Goal: Information Seeking & Learning: Find specific fact

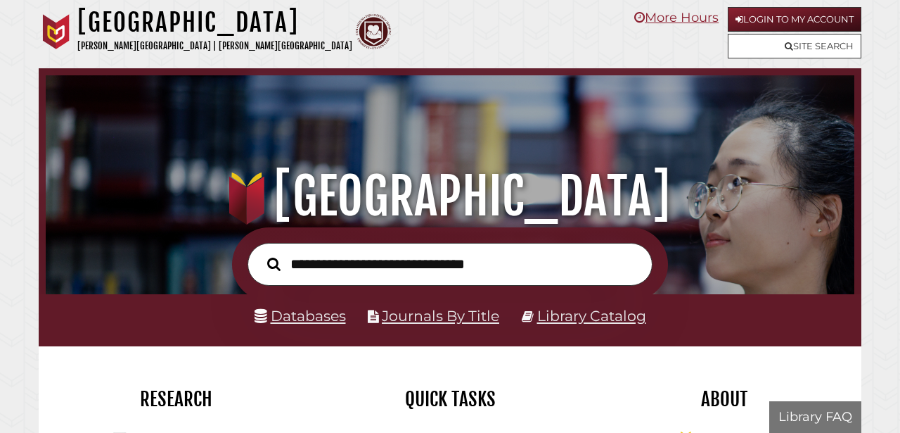
scroll to position [267, 802]
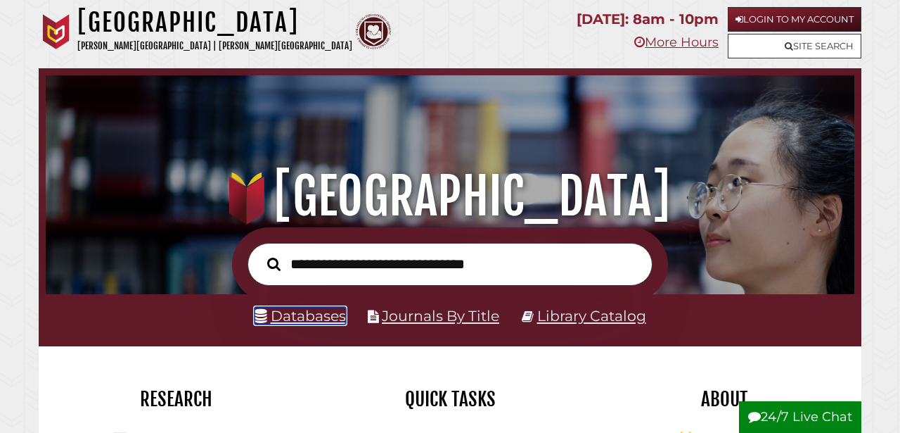
click at [303, 314] on link "Databases" at bounding box center [300, 316] width 91 height 18
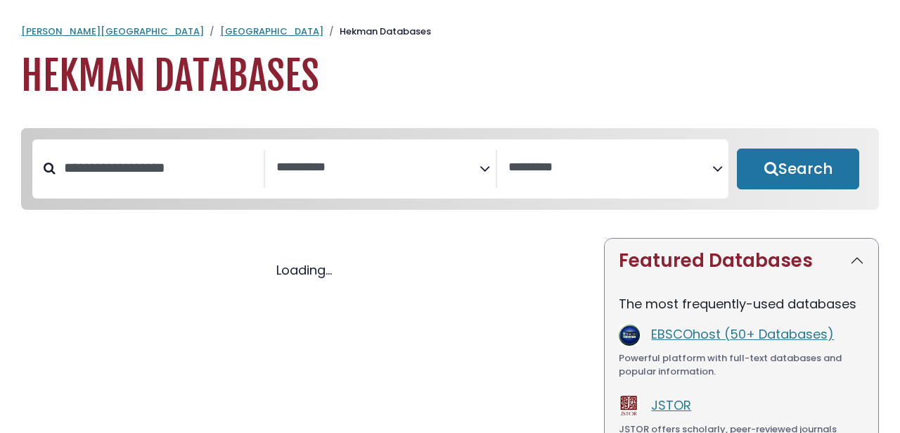
select select "Database Subject Filter"
select select "Database Vendors Filter"
select select "Database Subject Filter"
select select "Database Vendors Filter"
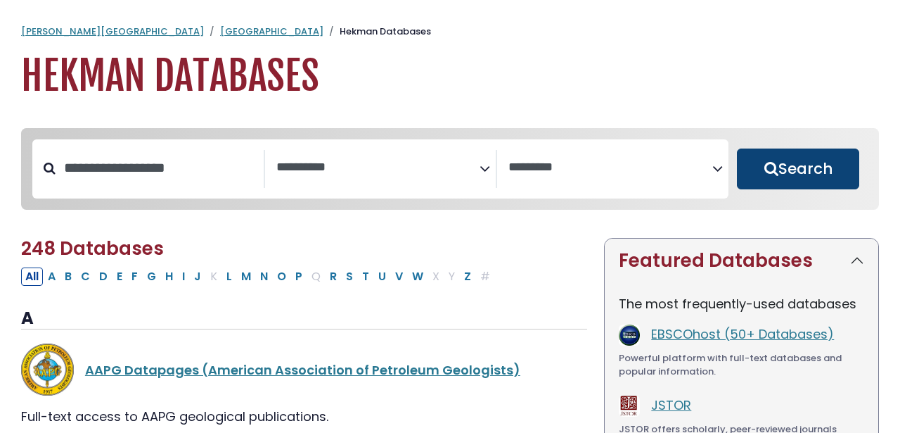
click at [759, 170] on button "Search" at bounding box center [798, 168] width 122 height 41
select select "Database Subject Filter"
select select "Database Vendors Filter"
click at [802, 154] on button "Search" at bounding box center [798, 168] width 122 height 41
select select "Database Subject Filter"
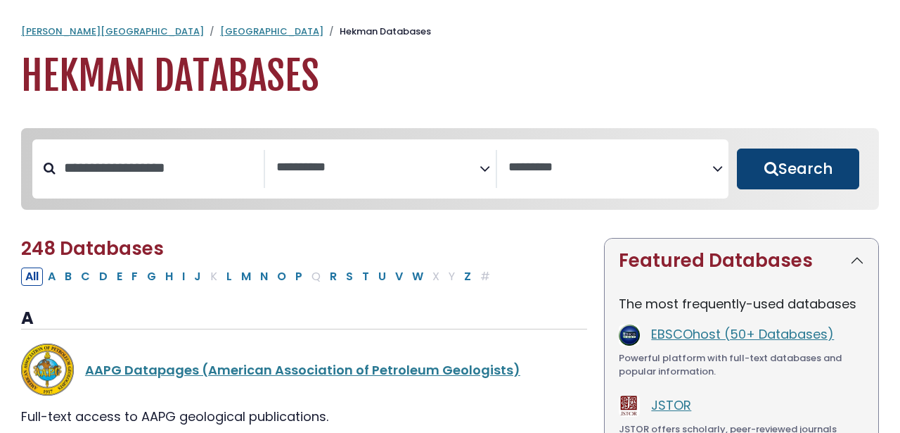
select select "Database Vendors Filter"
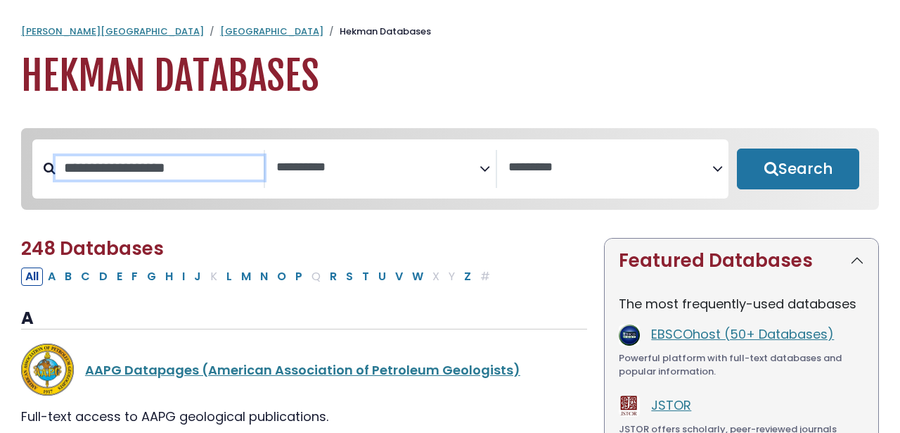
click at [141, 169] on input "Search database by title or keyword" at bounding box center [160, 167] width 208 height 23
type input "**********"
click at [737, 148] on button "Search" at bounding box center [798, 168] width 122 height 41
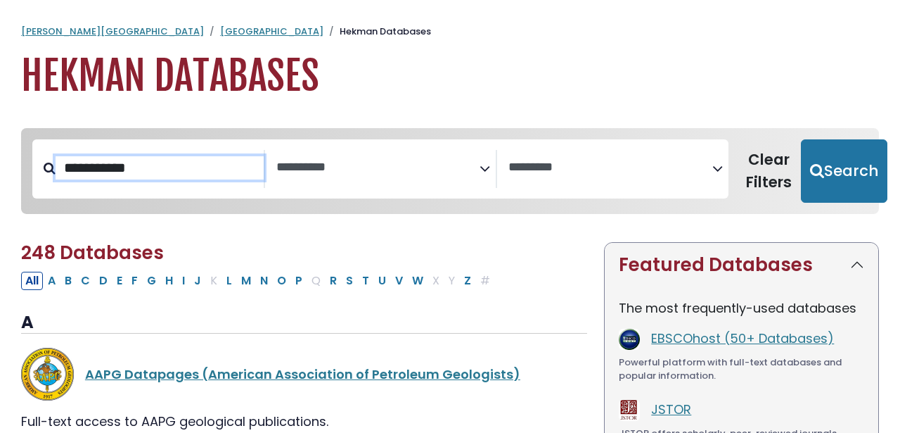
select select "Database Subject Filter"
select select "Database Vendors Filter"
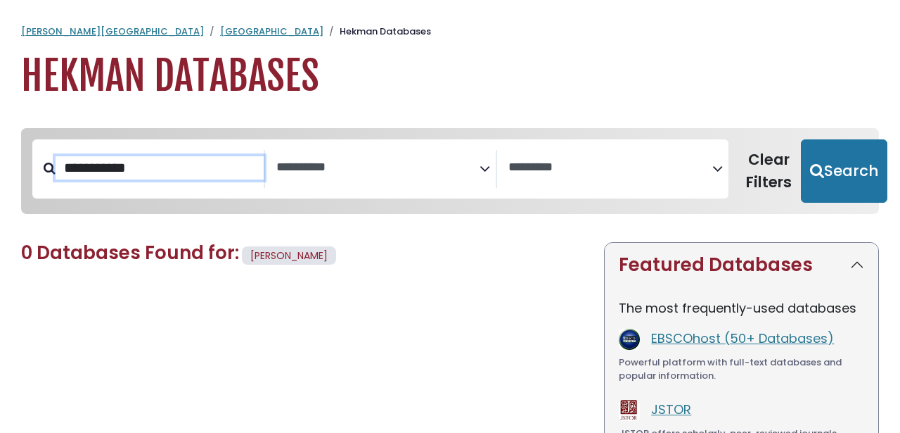
drag, startPoint x: 219, startPoint y: 174, endPoint x: 38, endPoint y: 162, distance: 181.2
click at [38, 162] on div "**********" at bounding box center [148, 169] width 233 height 38
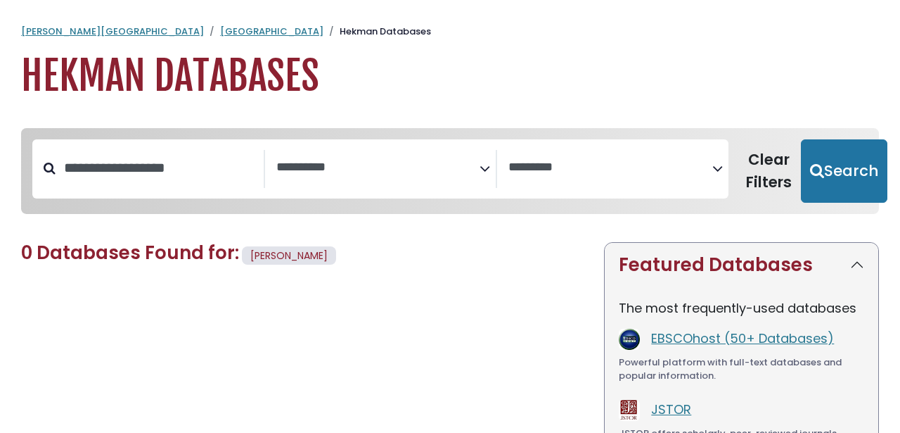
click at [0, 232] on div "**********" at bounding box center [450, 386] width 900 height 544
click at [762, 174] on button "Clear Filters" at bounding box center [769, 170] width 64 height 63
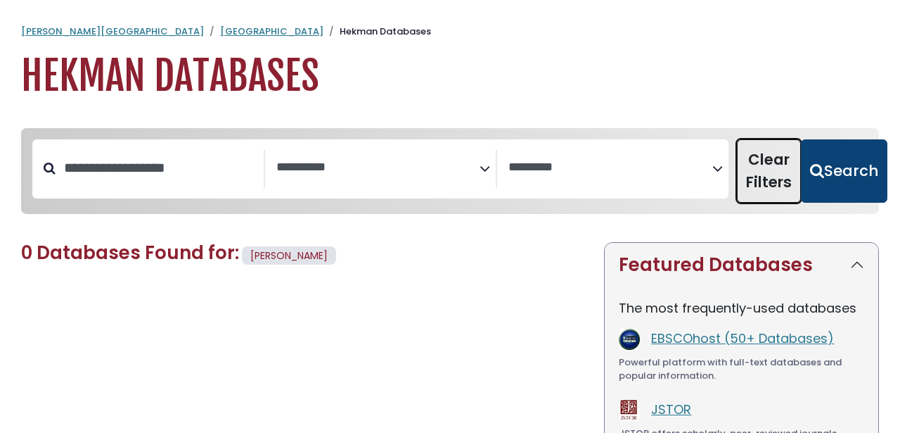
select select "Database Subject Filter"
select select "Database Vendors Filter"
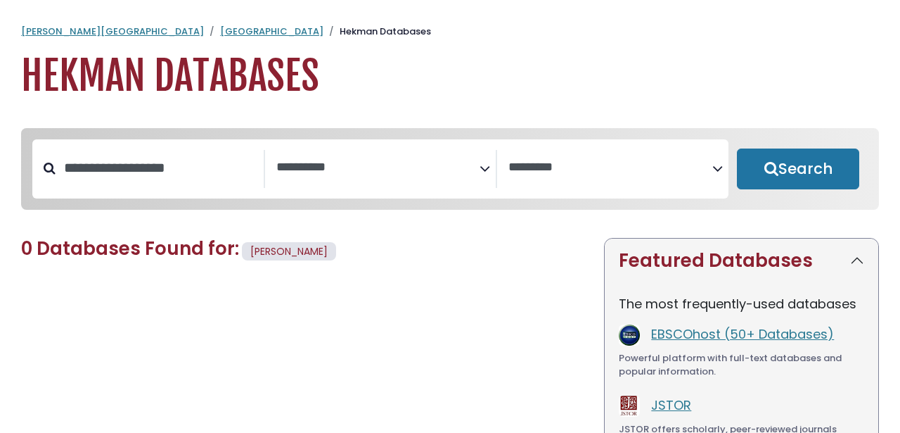
select select "Database Subject Filter"
select select "Database Vendors Filter"
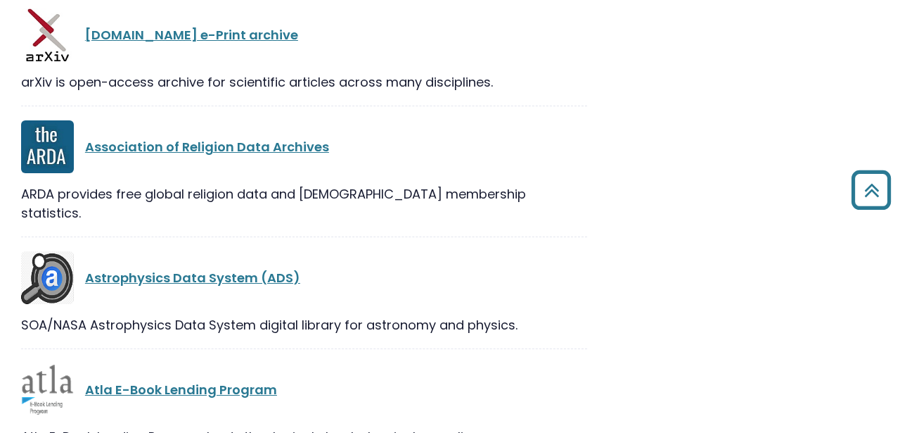
scroll to position [3197, 0]
